Goal: Find specific page/section: Find specific page/section

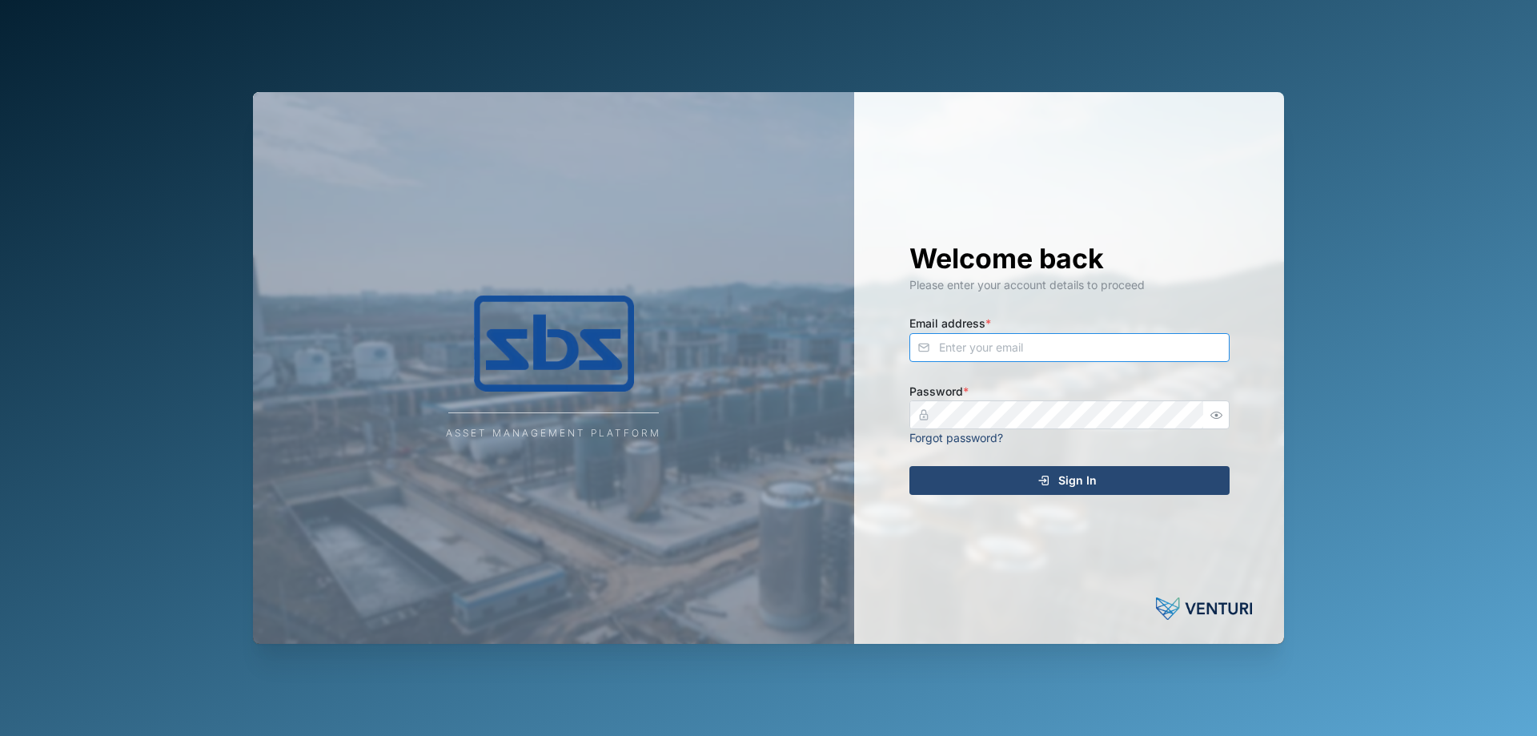
click at [971, 350] on input "Email address *" at bounding box center [1070, 347] width 320 height 29
type input "[PERSON_NAME][EMAIL_ADDRESS][DOMAIN_NAME]"
click at [1095, 480] on span "Sign In" at bounding box center [1077, 480] width 38 height 27
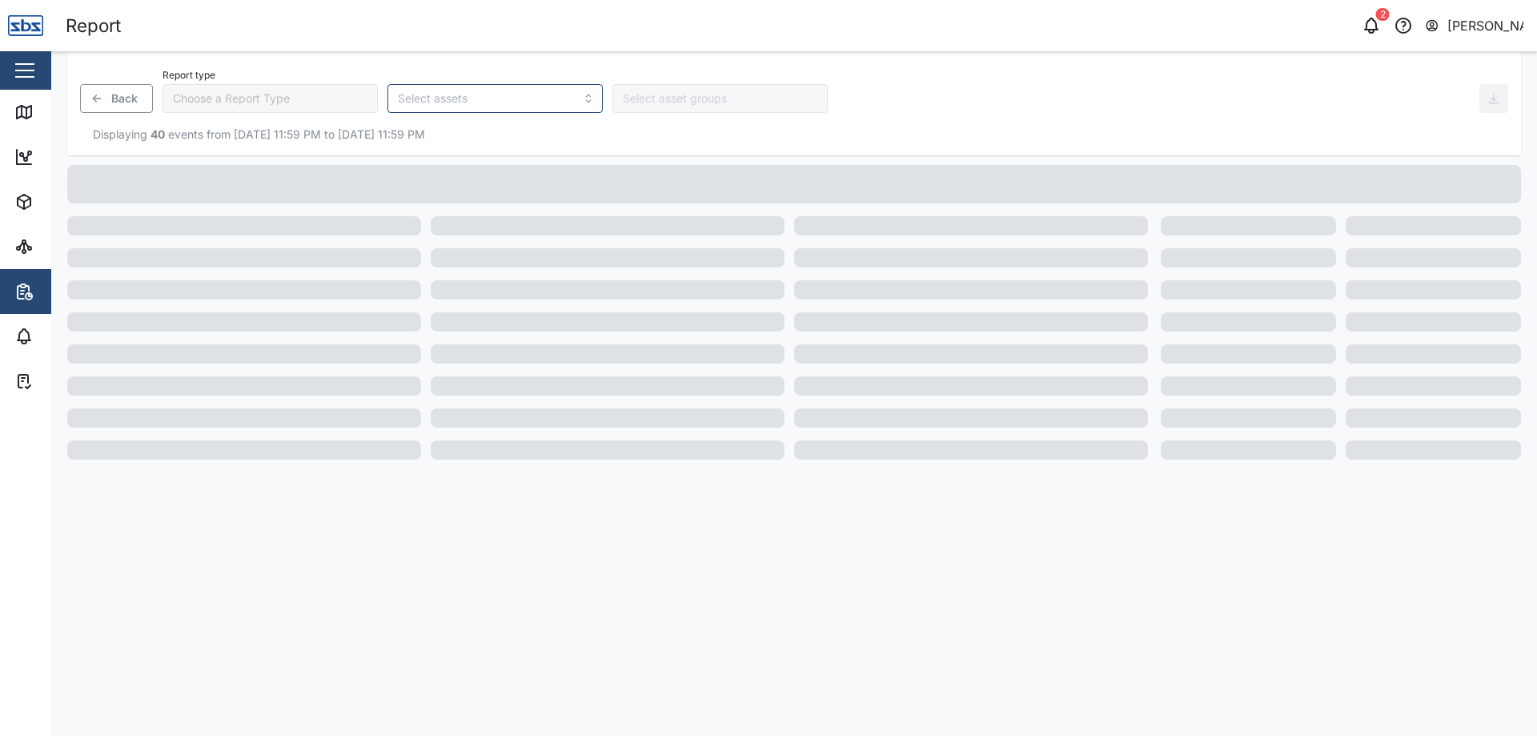
type input "Trip History"
click at [17, 113] on icon at bounding box center [24, 112] width 14 height 13
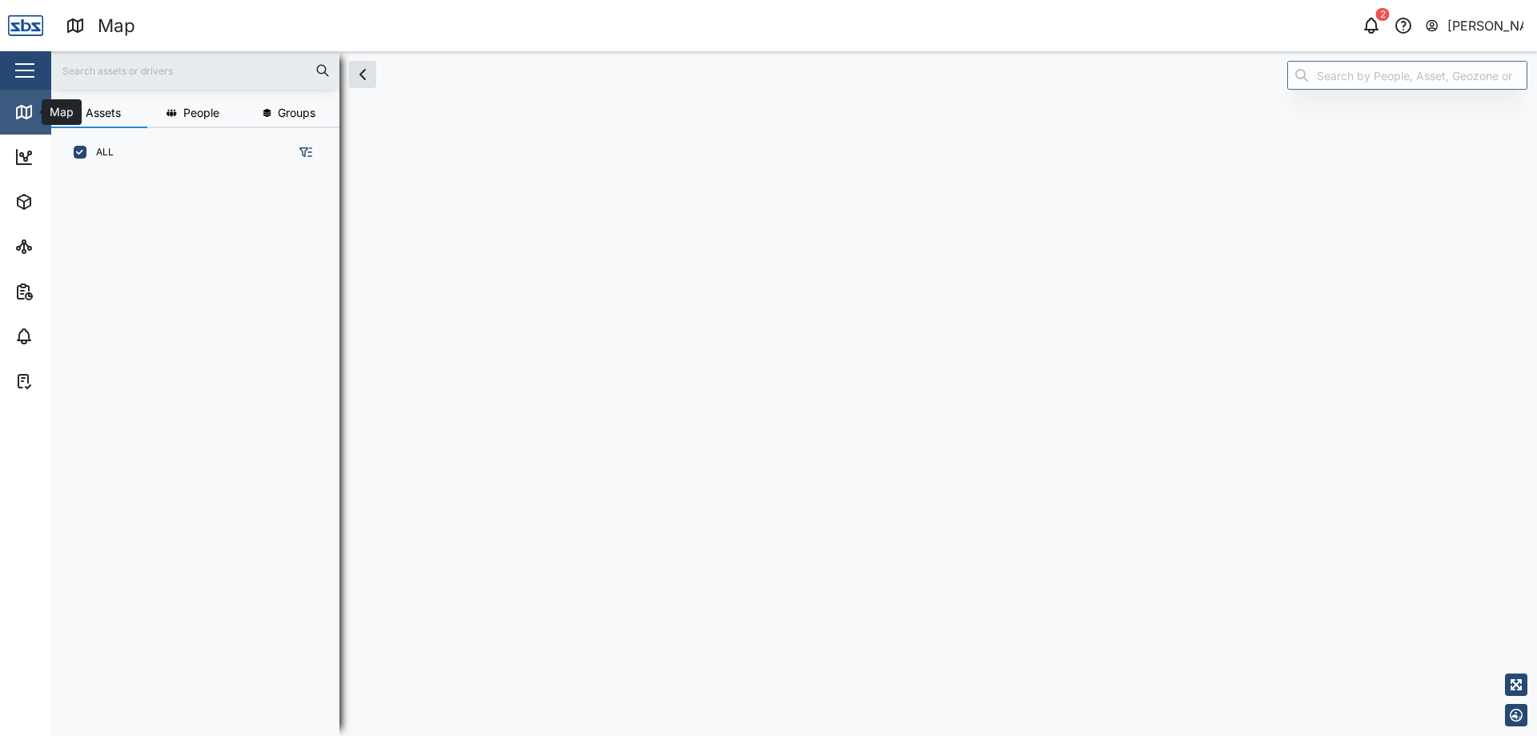
scroll to position [540, 251]
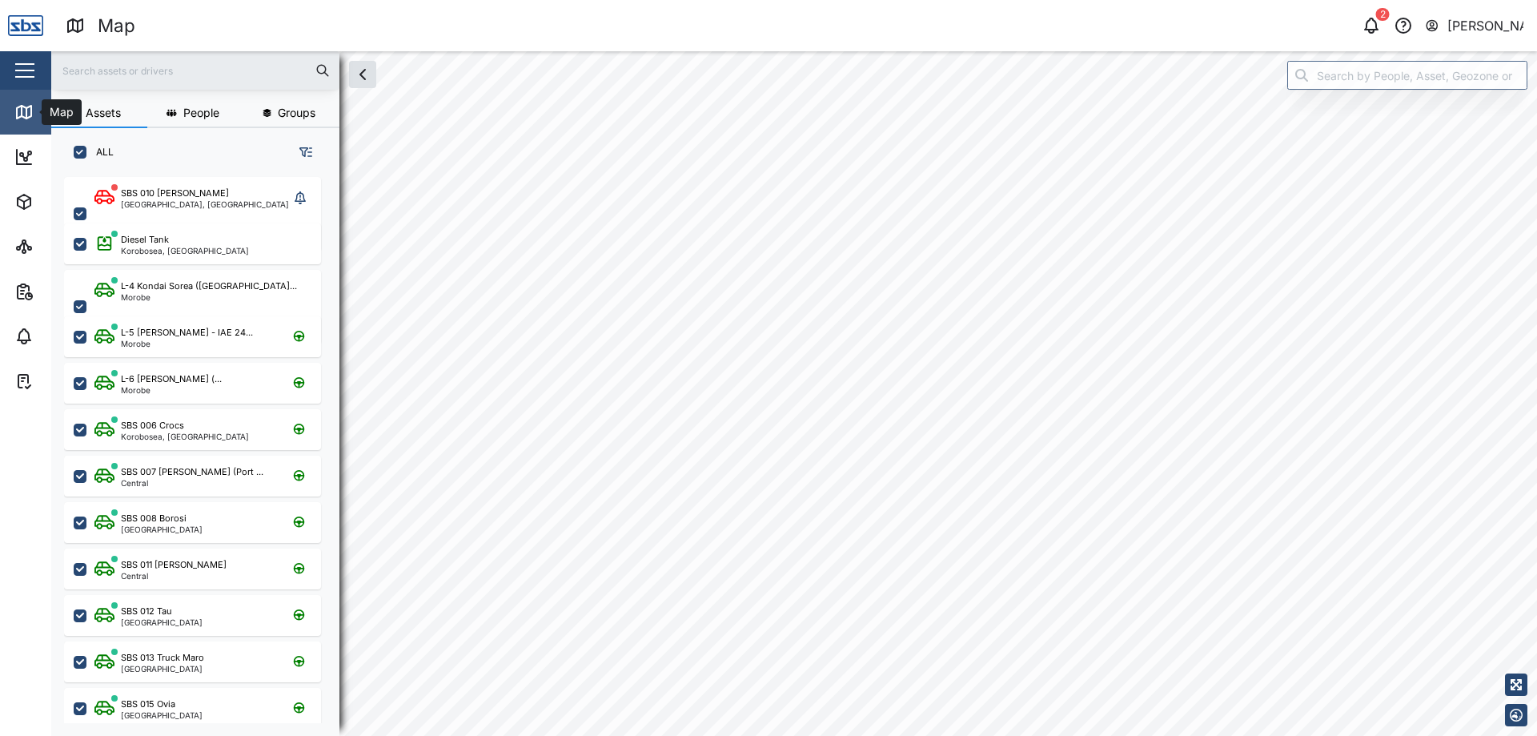
checkbox input "true"
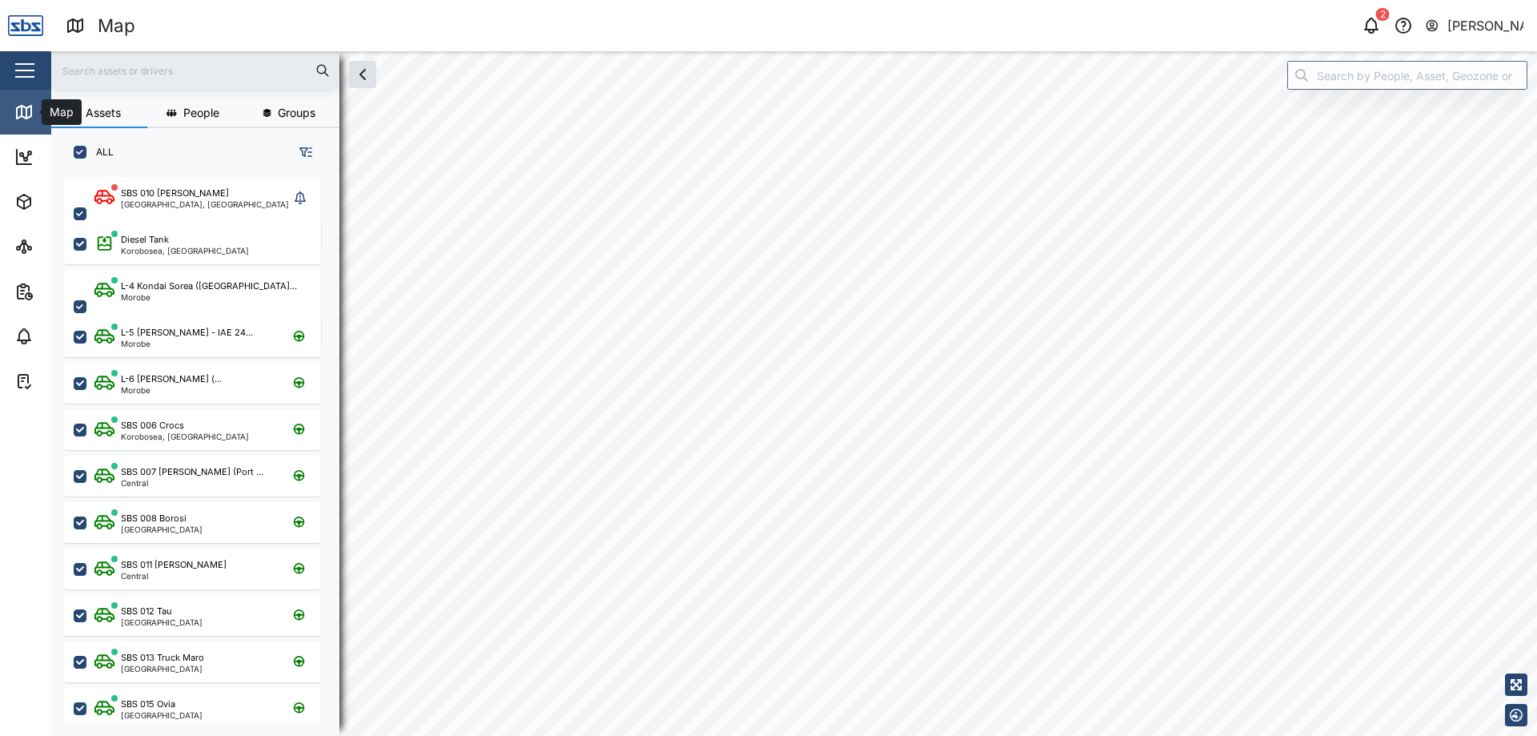
checkbox input "true"
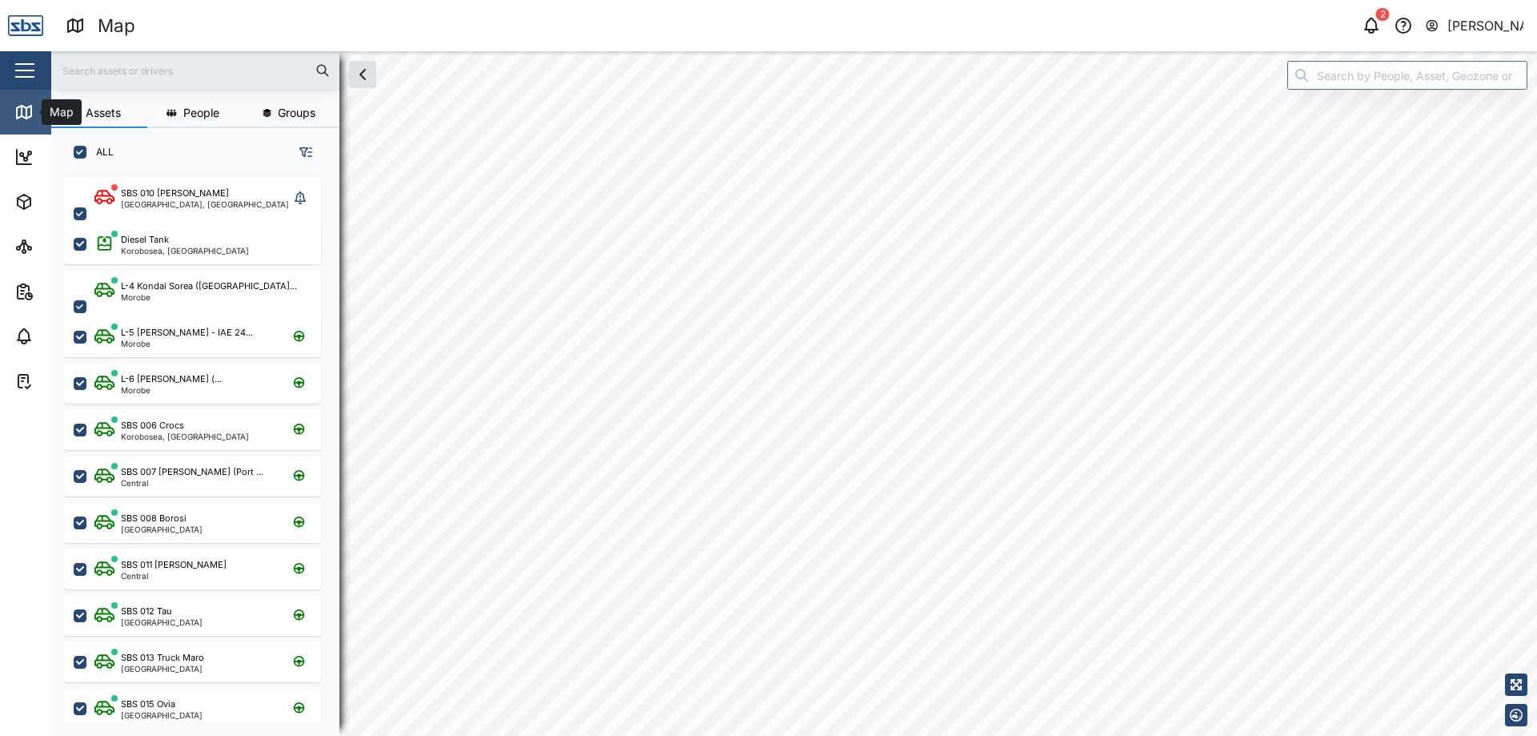
checkbox input "true"
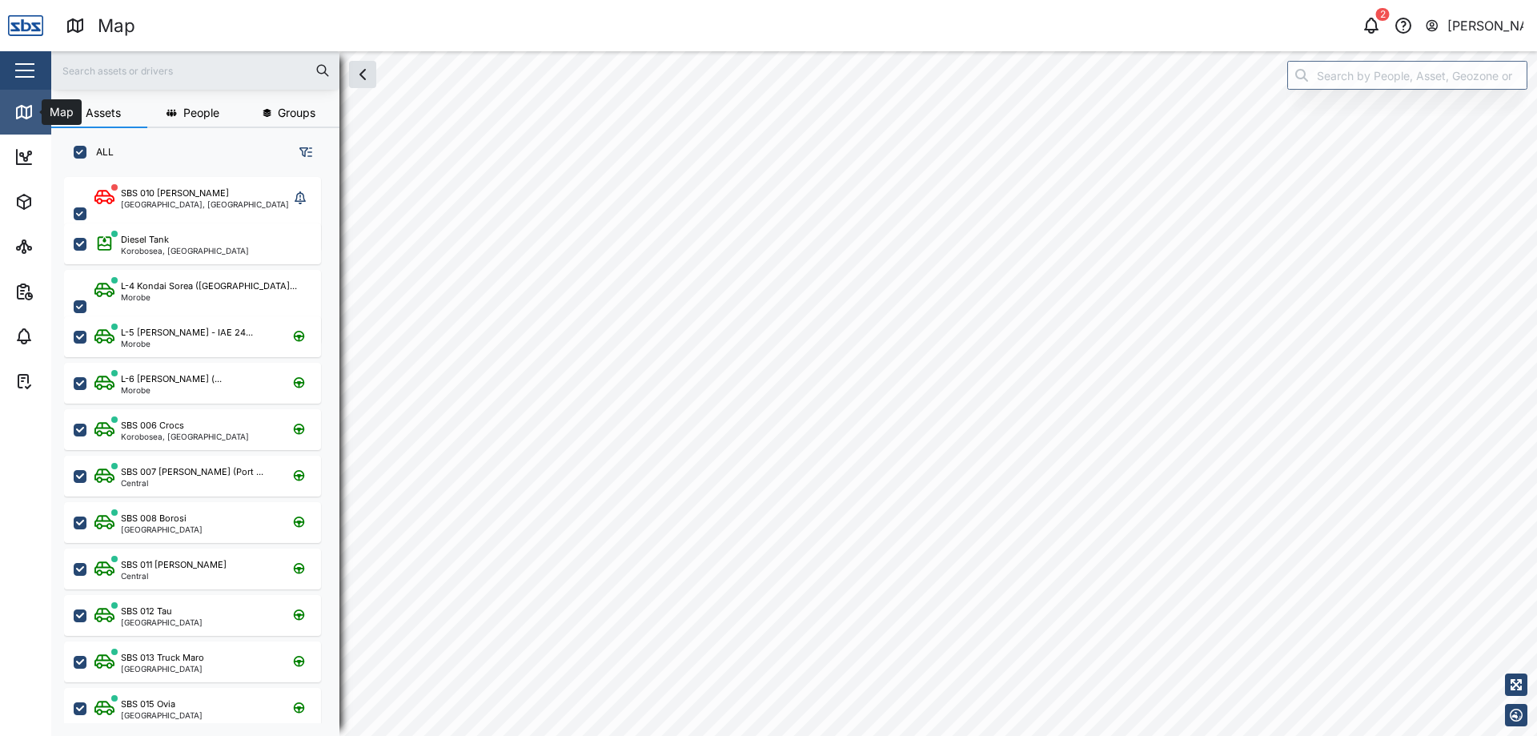
checkbox input "true"
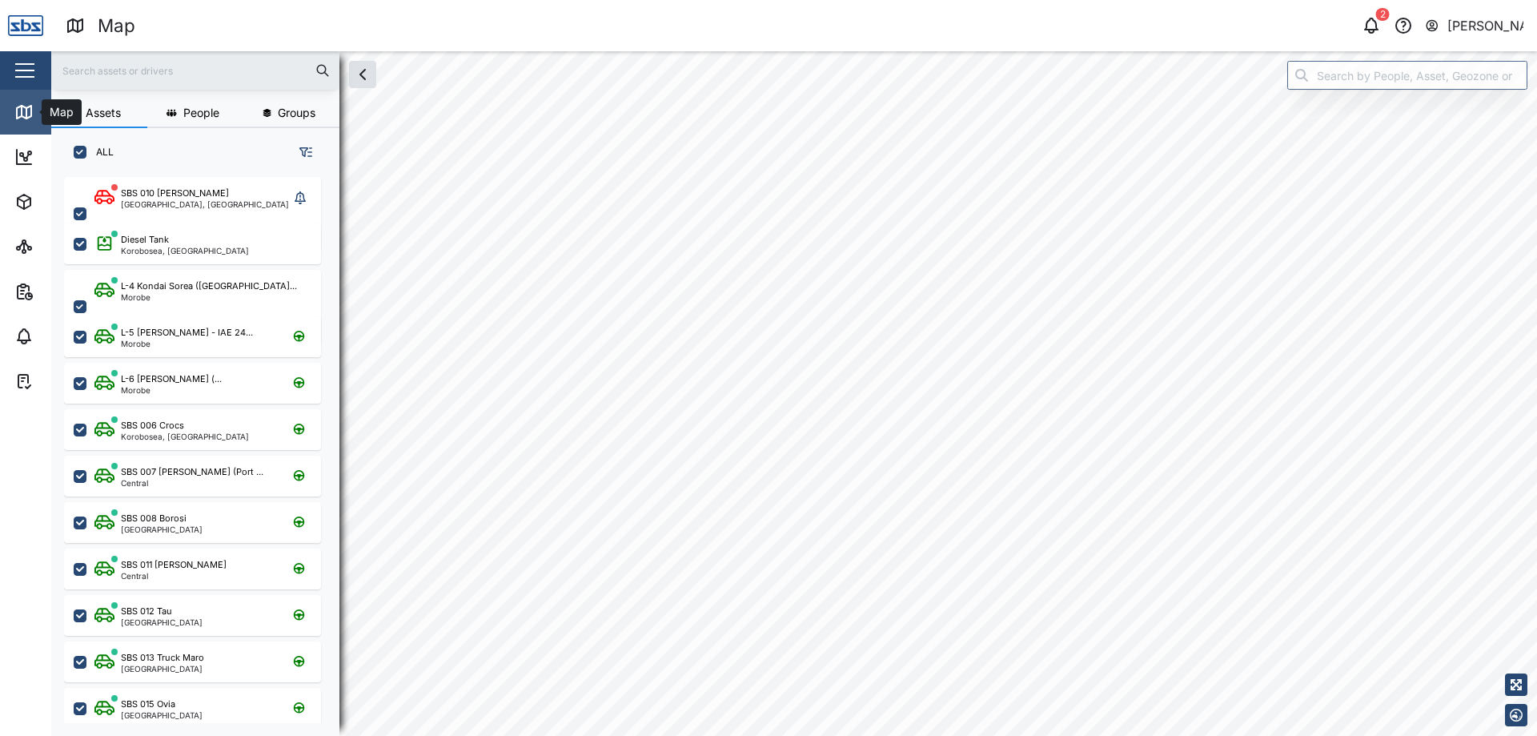
checkbox input "true"
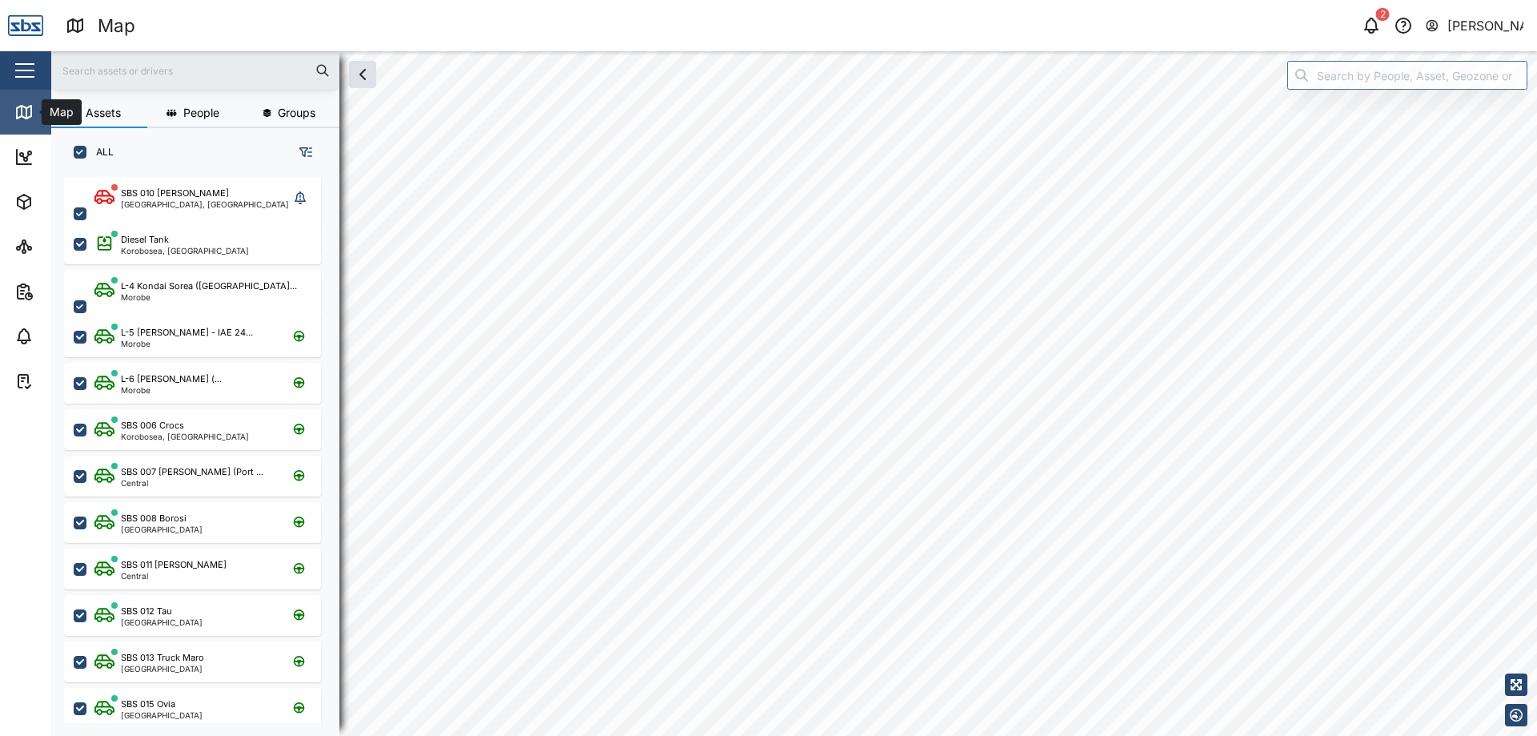
checkbox input "true"
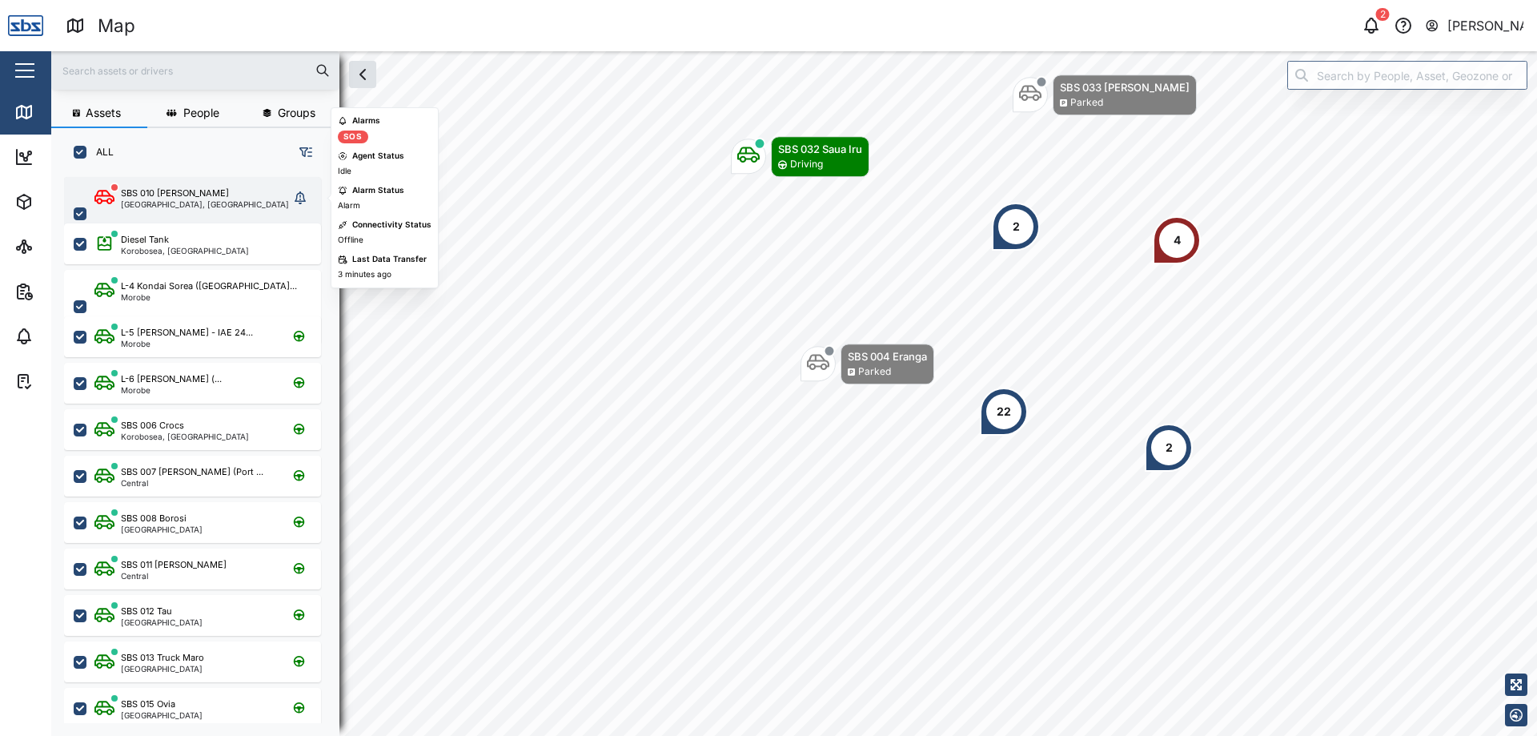
click at [207, 191] on div "SBS 010 [PERSON_NAME]" at bounding box center [205, 194] width 168 height 14
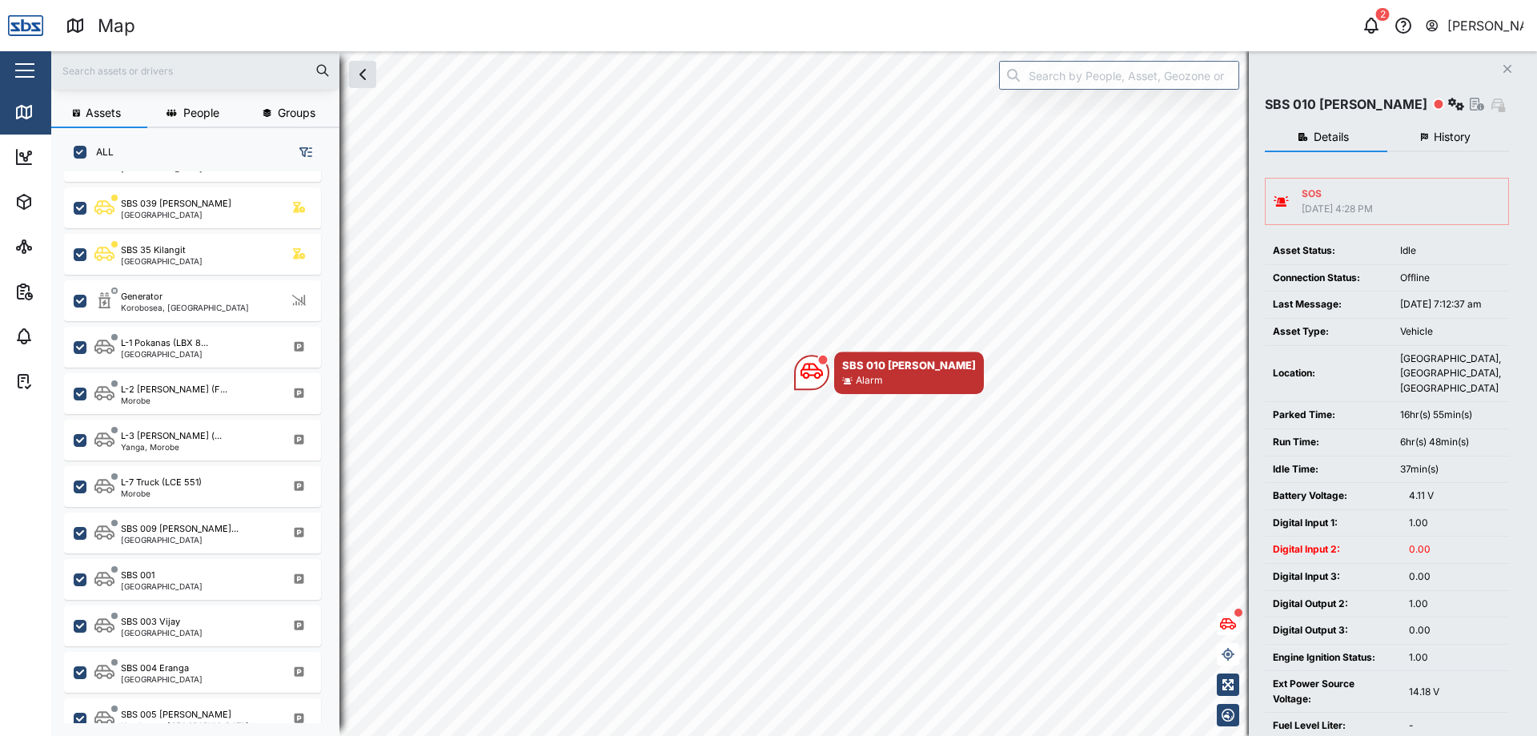
scroll to position [881, 0]
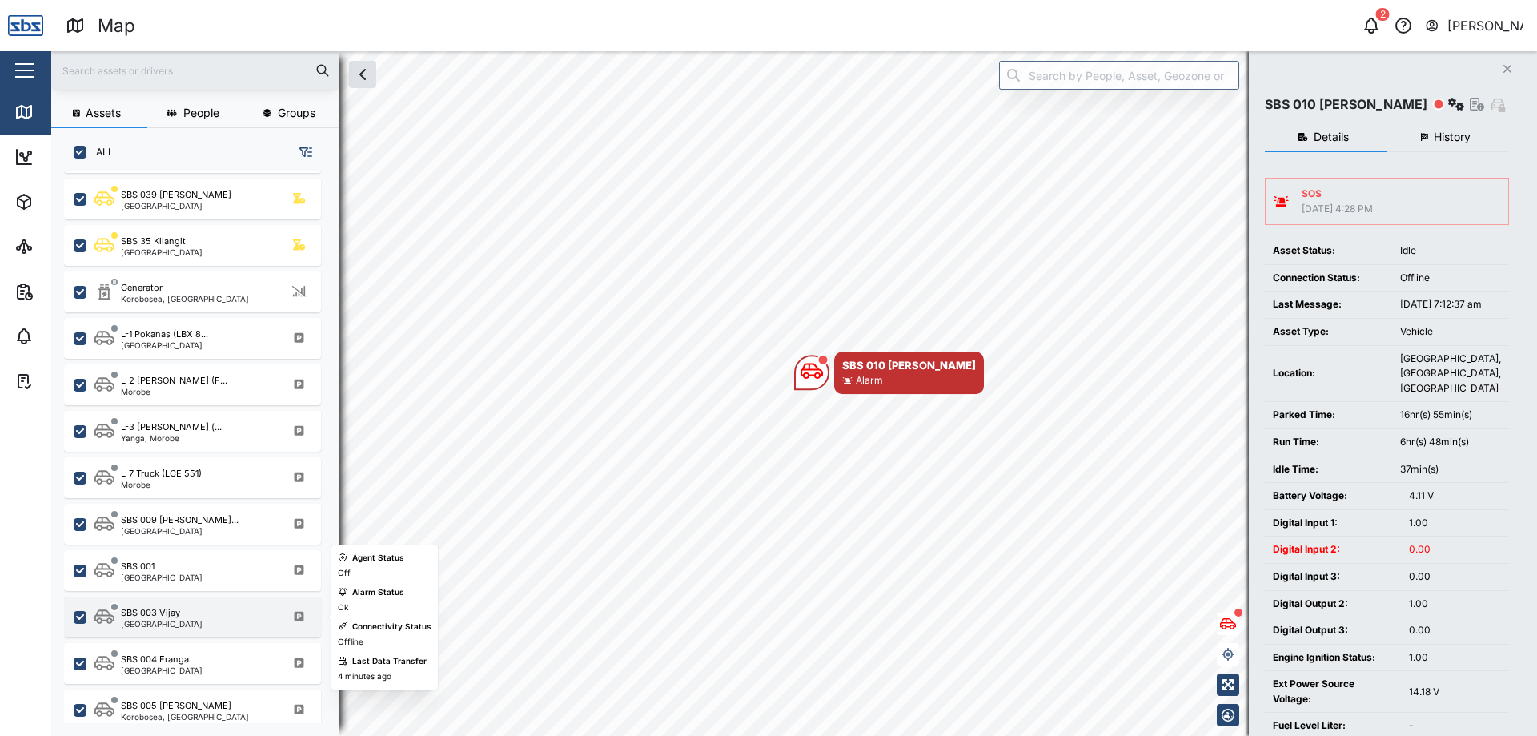
click at [211, 597] on div "SBS 003 Vijay [GEOGRAPHIC_DATA]" at bounding box center [192, 616] width 257 height 41
